Goal: Register for event/course

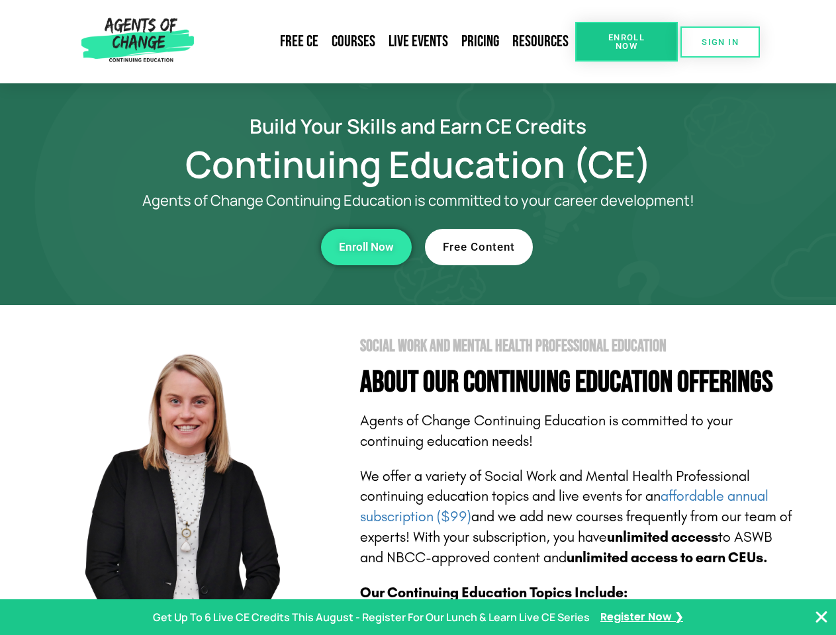
click at [418, 318] on section "Social Work and Mental Health Professional Education About Our Continuing Educa…" at bounding box center [418, 583] width 836 height 556
click at [626, 42] on span "Enroll Now" at bounding box center [626, 41] width 60 height 17
click at [720, 42] on span "SIGN IN" at bounding box center [719, 42] width 37 height 9
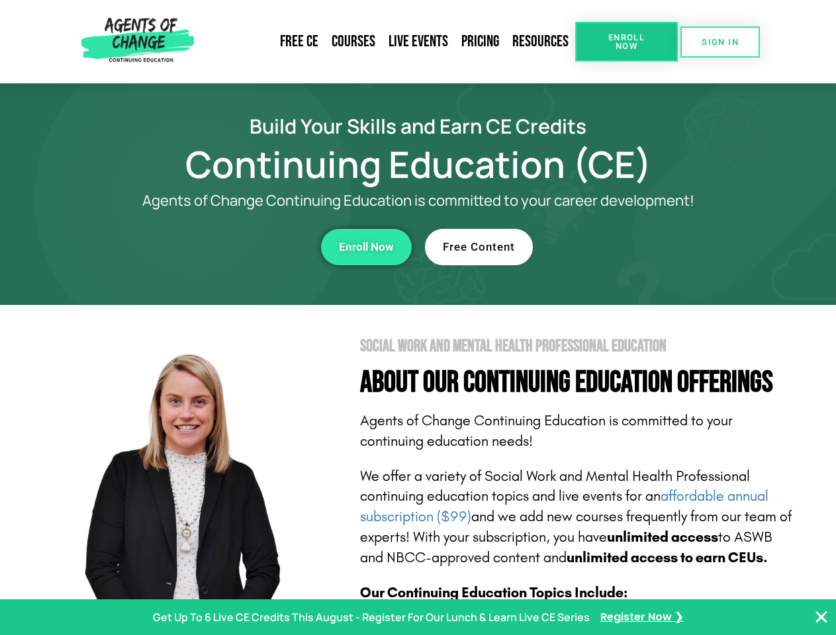
click at [230, 247] on div "Enroll Now" at bounding box center [230, 247] width 364 height 36
click at [366, 247] on span "Enroll Now" at bounding box center [366, 247] width 55 height 11
click at [607, 247] on div "Free Content" at bounding box center [607, 247] width 364 height 36
